Goal: Task Accomplishment & Management: Manage account settings

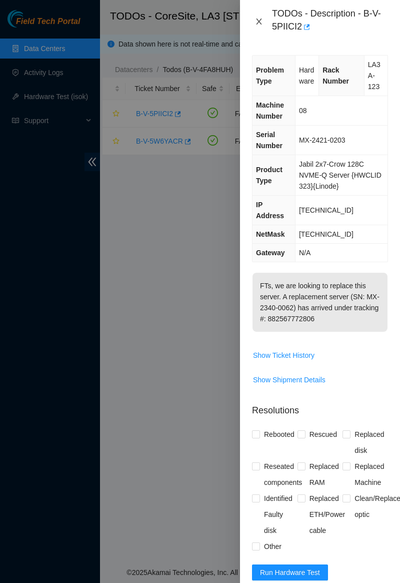
click at [259, 24] on icon "close" at bounding box center [259, 22] width 8 height 8
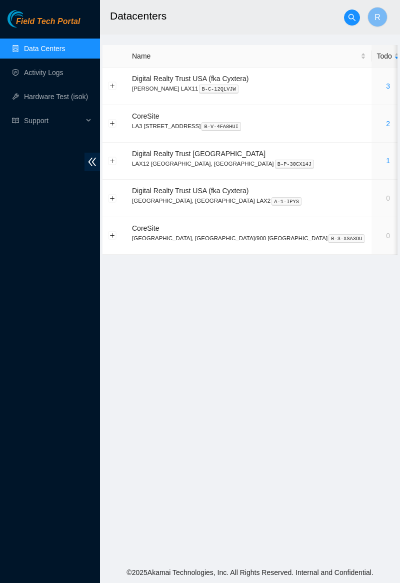
click at [386, 122] on link "2" at bounding box center [388, 124] width 4 height 8
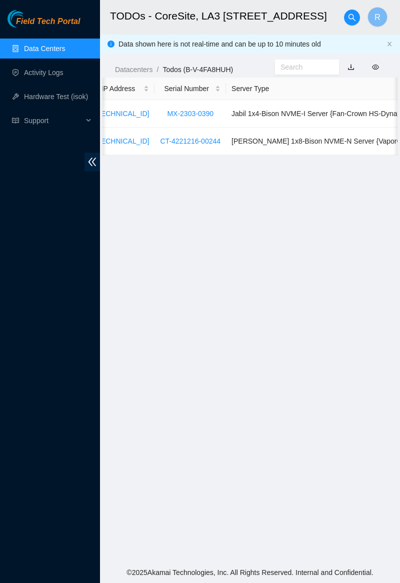
click at [398, 222] on main "TODOs - CoreSite, LA3 200 Bauchet St R Data shown here is not real-time and can…" at bounding box center [250, 281] width 300 height 562
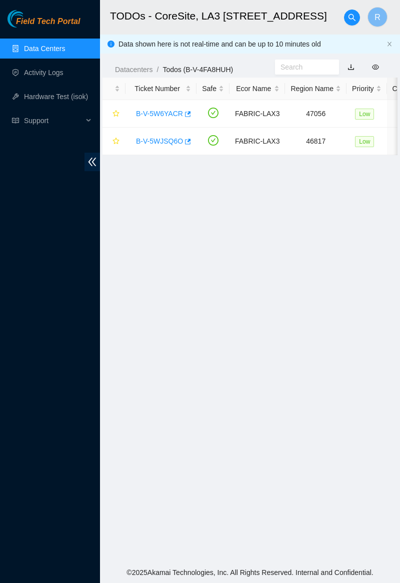
click at [172, 137] on link "B-V-5WJSQ6O" at bounding box center [159, 141] width 47 height 8
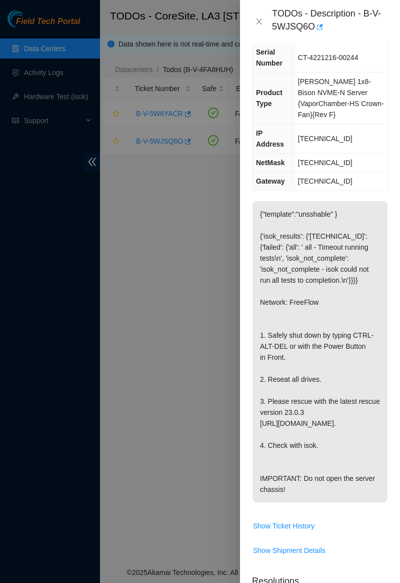
scroll to position [123, 0]
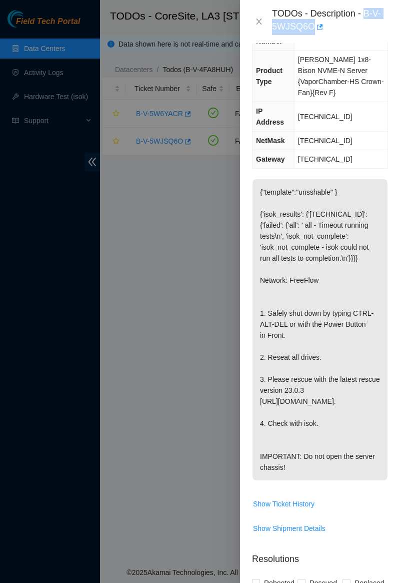
copy div "B-V-5WJSQ6O"
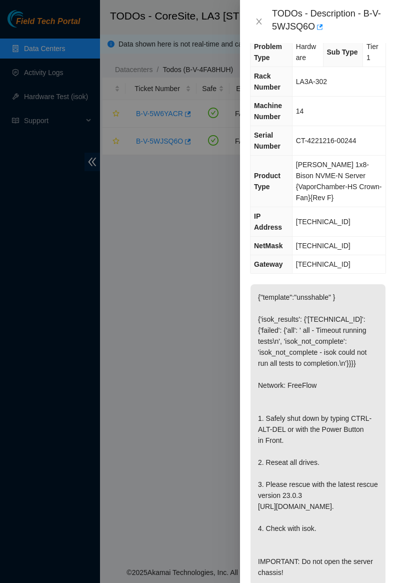
scroll to position [18, 2]
